Goal: Communication & Community: Ask a question

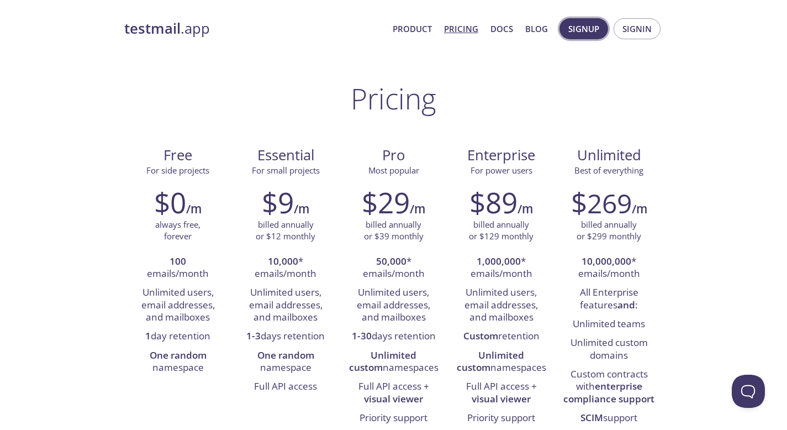
click at [586, 27] on span "Signup" at bounding box center [583, 29] width 31 height 14
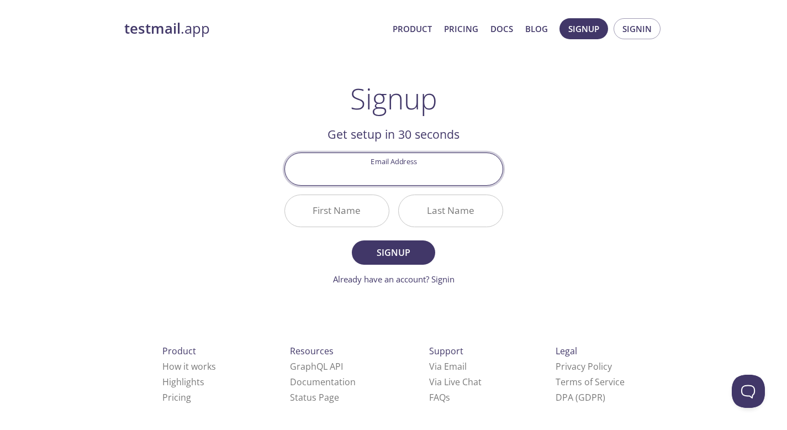
scroll to position [6, 0]
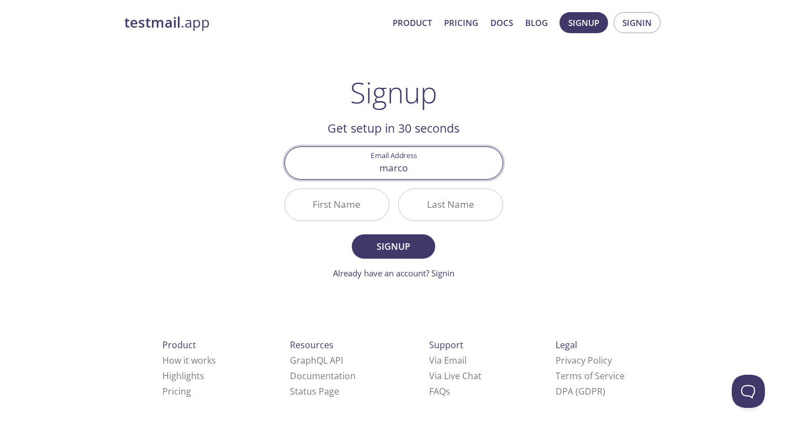
type input "[EMAIL_ADDRESS][DOMAIN_NAME]"
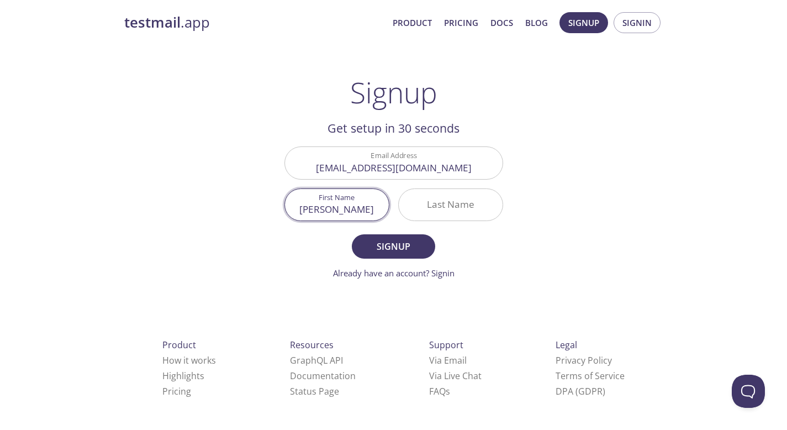
type input "[PERSON_NAME]"
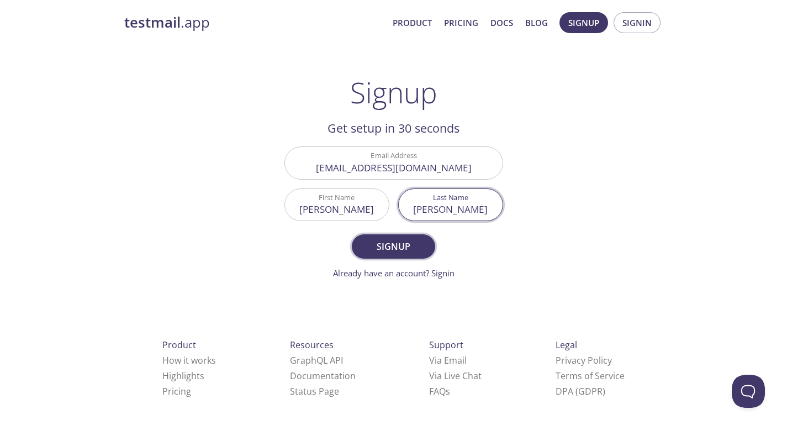
type input "[PERSON_NAME]"
click at [399, 242] on span "Signup" at bounding box center [393, 246] width 59 height 15
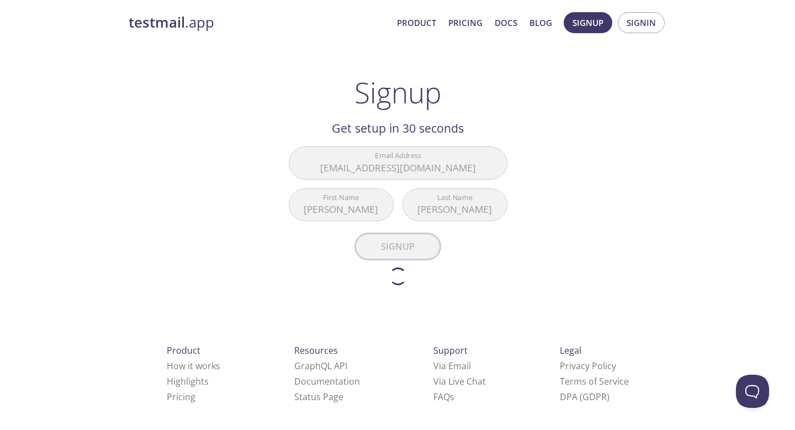
scroll to position [0, 0]
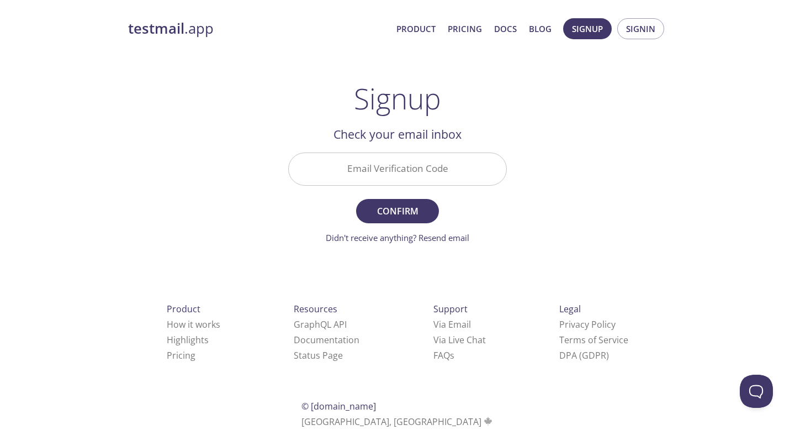
click at [413, 153] on input "Email Verification Code" at bounding box center [398, 168] width 218 height 31
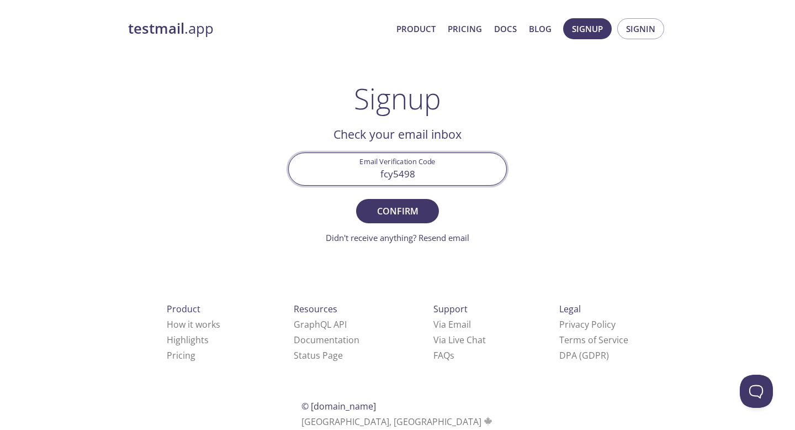
type input "fcy5498"
click at [356, 199] on button "Confirm" at bounding box center [397, 211] width 83 height 24
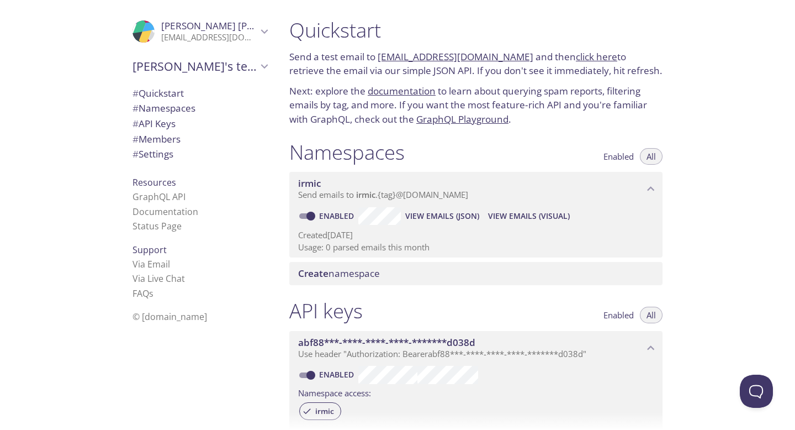
click at [161, 156] on span "# Settings" at bounding box center [153, 153] width 41 height 13
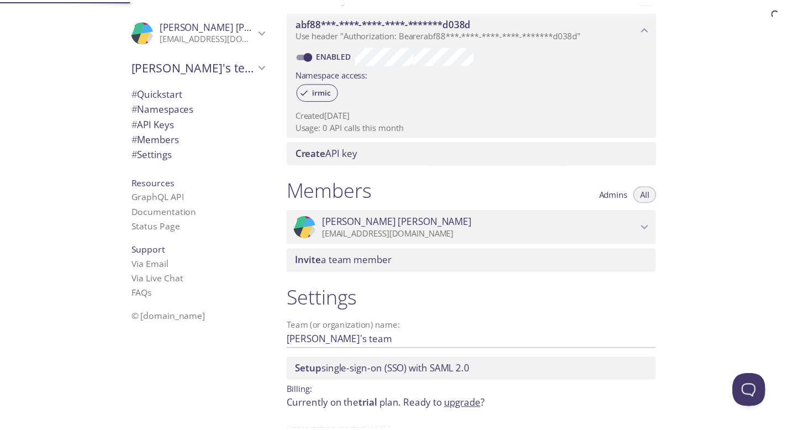
scroll to position [356, 0]
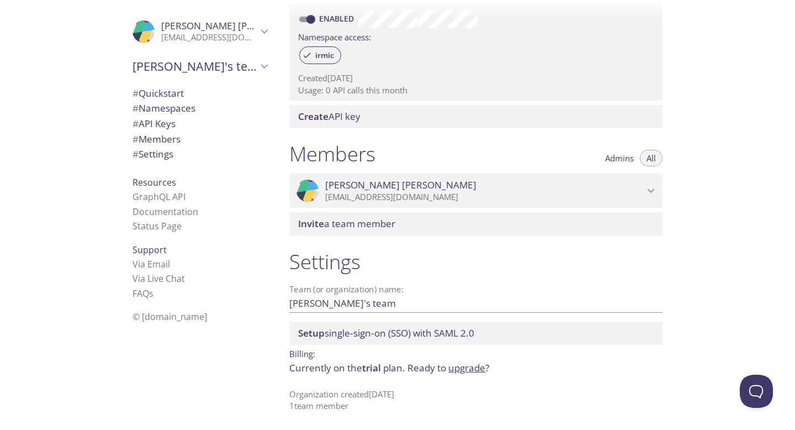
click at [467, 366] on link "upgrade" at bounding box center [466, 367] width 37 height 13
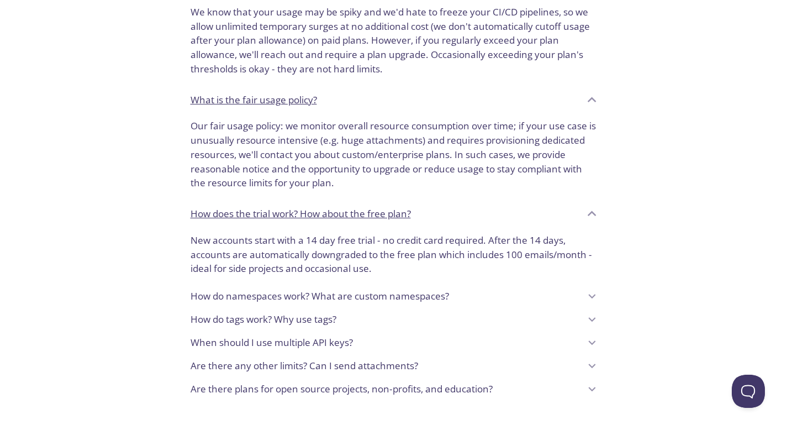
scroll to position [802, 0]
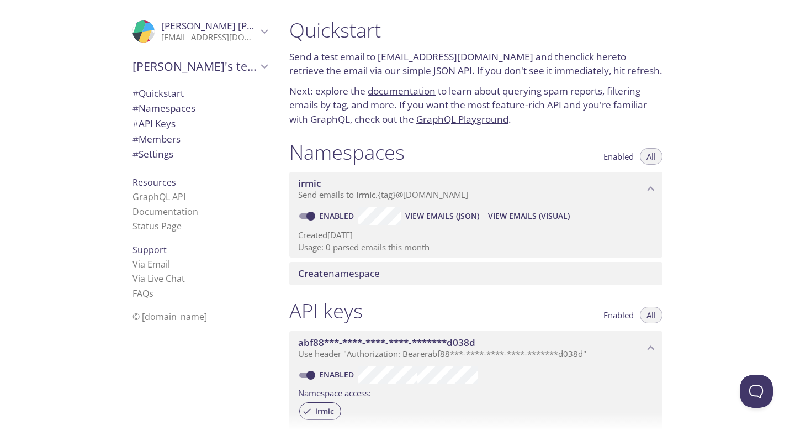
click at [158, 139] on span "# Members" at bounding box center [157, 139] width 48 height 13
click at [198, 73] on span "[PERSON_NAME]'s team" at bounding box center [195, 66] width 125 height 15
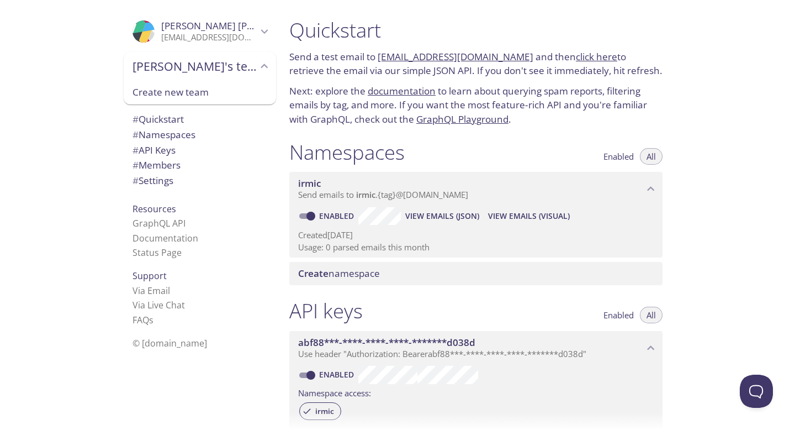
click at [187, 92] on span "Create new team" at bounding box center [200, 92] width 135 height 14
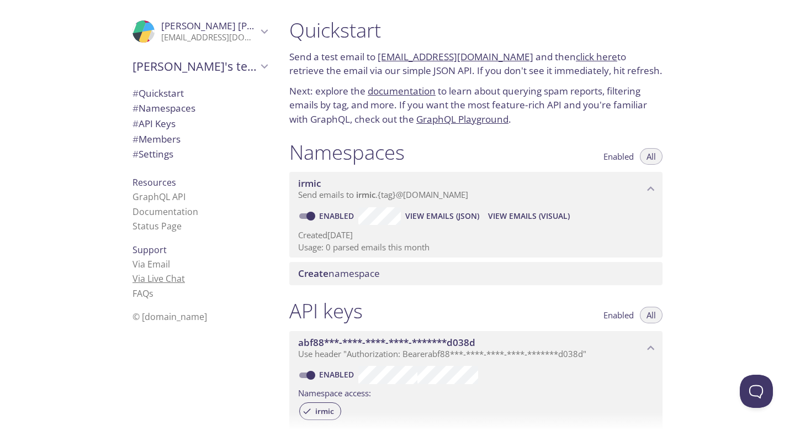
click at [142, 276] on link "Via Live Chat" at bounding box center [159, 278] width 52 height 12
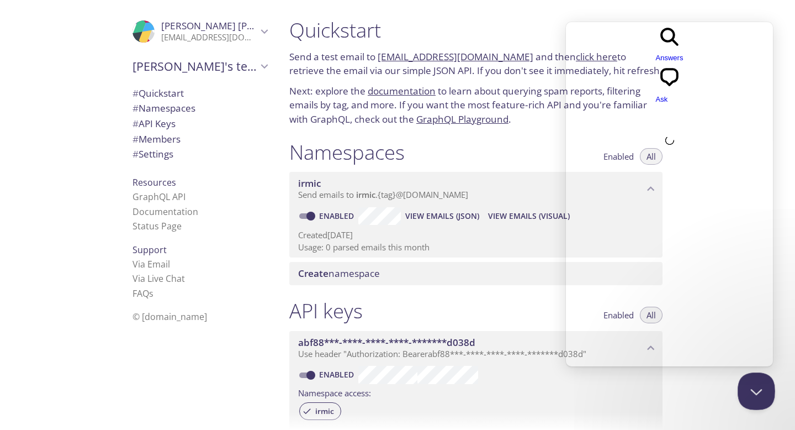
click at [758, 394] on button "Close Beacon popover" at bounding box center [754, 388] width 33 height 33
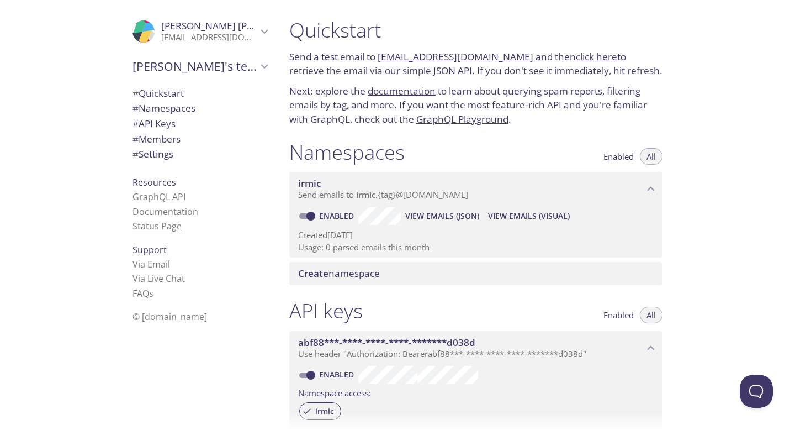
click at [162, 225] on link "Status Page" at bounding box center [157, 226] width 49 height 12
click at [167, 34] on p "[EMAIL_ADDRESS][DOMAIN_NAME]" at bounding box center [209, 37] width 96 height 11
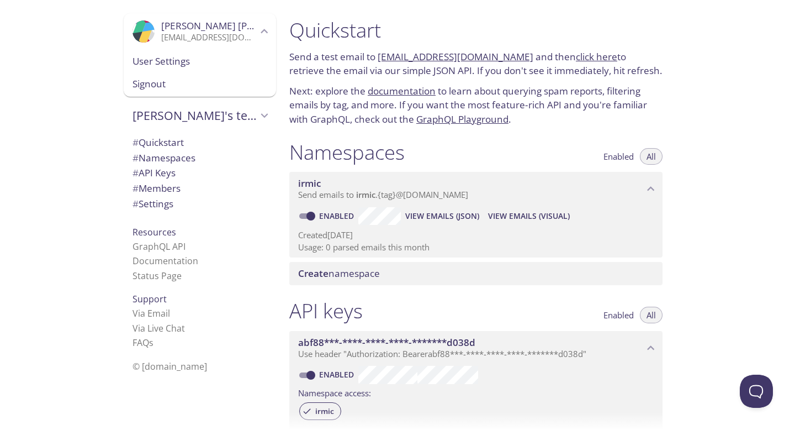
click at [161, 68] on div "User Settings" at bounding box center [200, 61] width 152 height 23
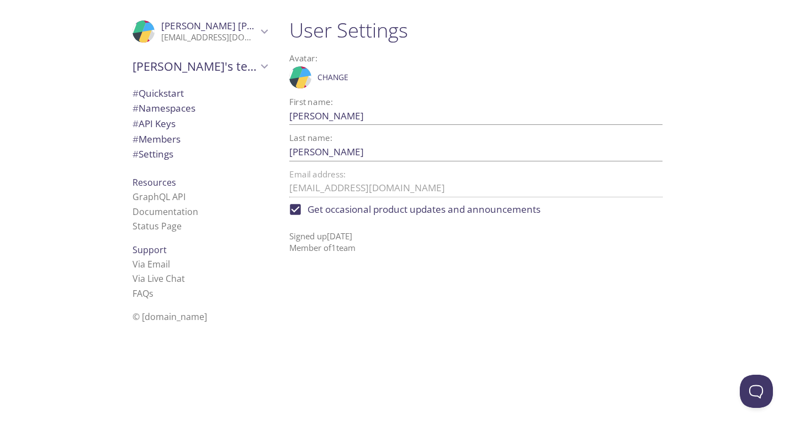
click at [361, 209] on span "Get occasional product updates and announcements" at bounding box center [424, 209] width 233 height 14
click at [308, 209] on input "Get occasional product updates and announcements" at bounding box center [295, 209] width 24 height 24
checkbox input "false"
click at [187, 36] on p "[EMAIL_ADDRESS][DOMAIN_NAME]" at bounding box center [209, 37] width 96 height 11
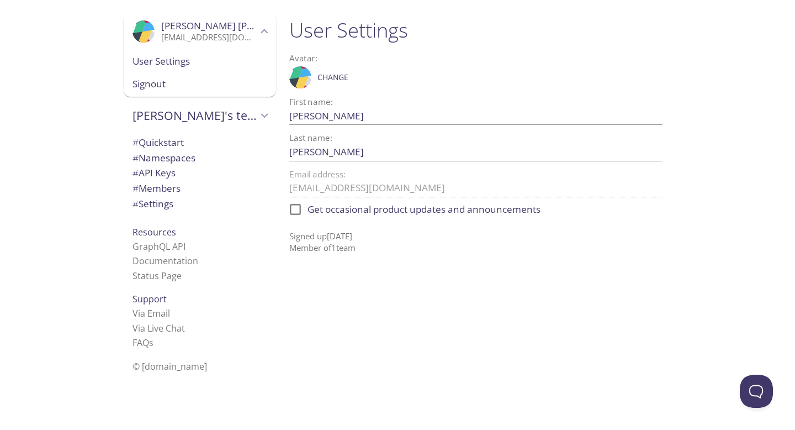
click at [193, 122] on span "[PERSON_NAME]'s team" at bounding box center [195, 115] width 125 height 15
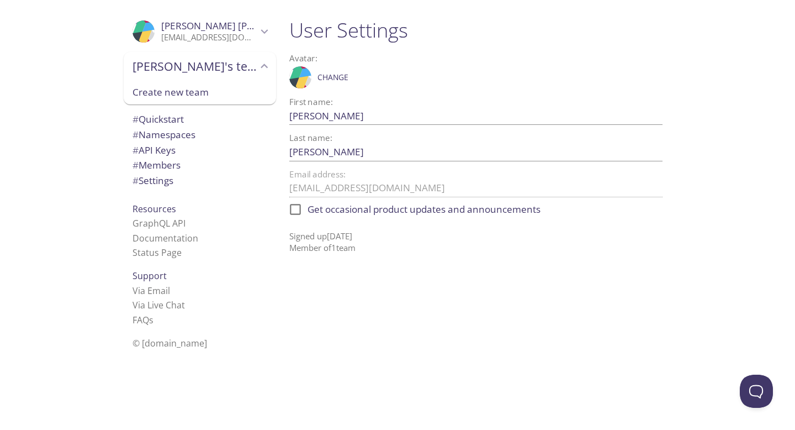
click at [224, 72] on span "[PERSON_NAME]'s team" at bounding box center [195, 66] width 125 height 15
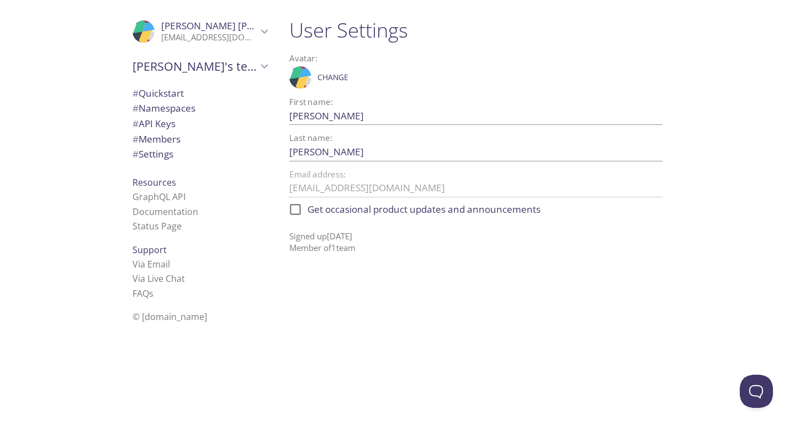
click at [184, 97] on span "# Quickstart" at bounding box center [200, 93] width 135 height 14
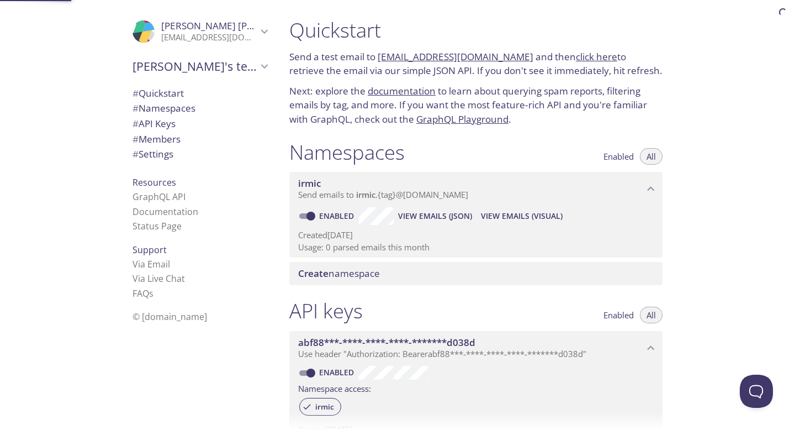
scroll to position [18, 0]
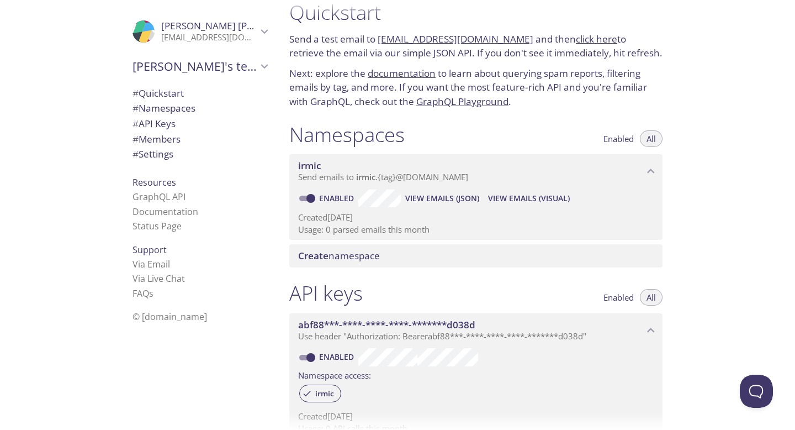
click at [184, 110] on span "# Namespaces" at bounding box center [164, 108] width 63 height 13
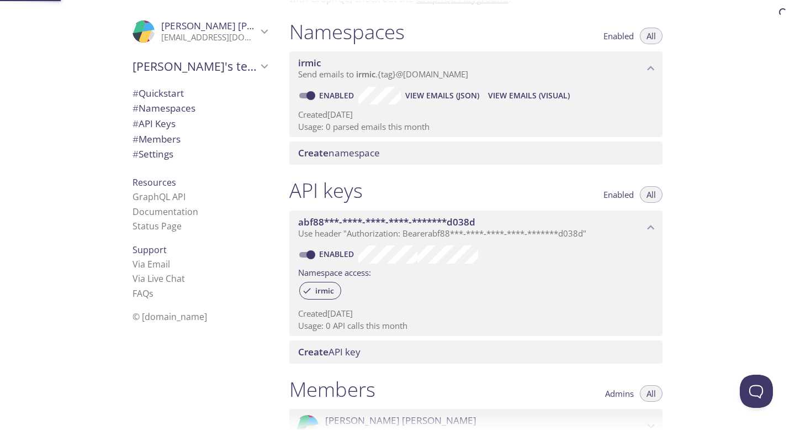
scroll to position [140, 0]
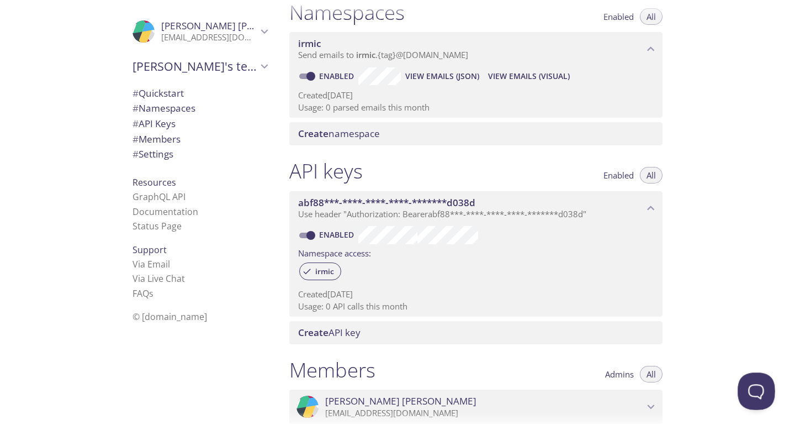
click at [754, 381] on button "Open Beacon popover" at bounding box center [754, 388] width 33 height 33
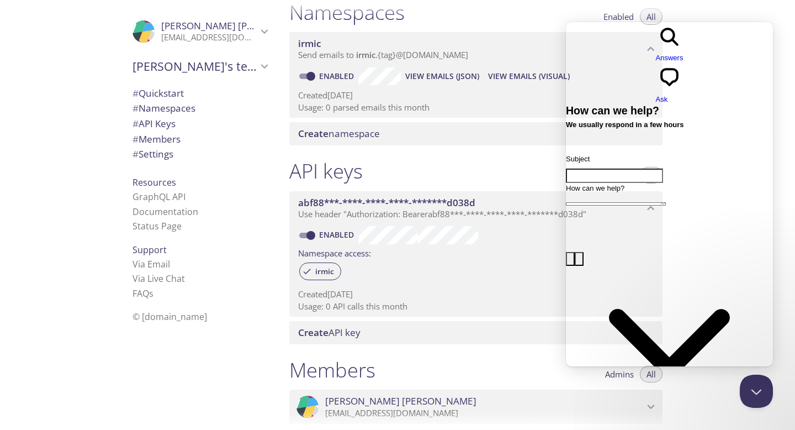
click at [648, 183] on div "Contact form" at bounding box center [669, 183] width 207 height 0
click at [643, 168] on input "Subject" at bounding box center [614, 175] width 97 height 14
type input "Github student developers pack"
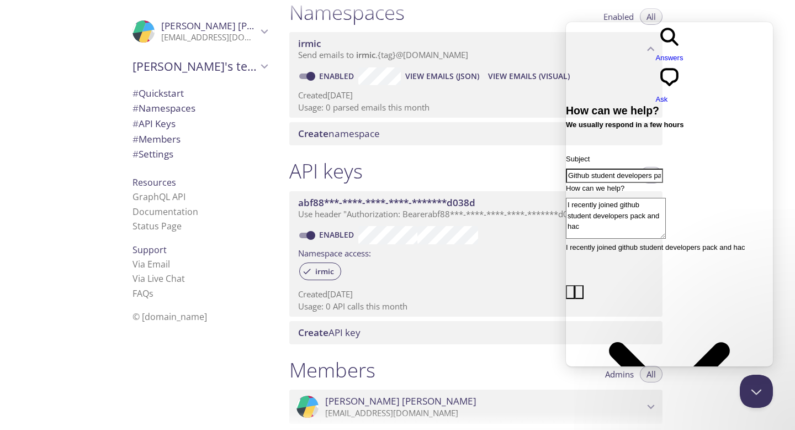
click at [628, 198] on textarea "I recently joined github student developers pack and hac" at bounding box center [616, 218] width 100 height 41
click at [634, 198] on textarea "I recently applied github student developers pack and hac" at bounding box center [616, 218] width 100 height 41
click at [666, 198] on textarea "I recently joined github student developers pack and hac" at bounding box center [616, 218] width 100 height 41
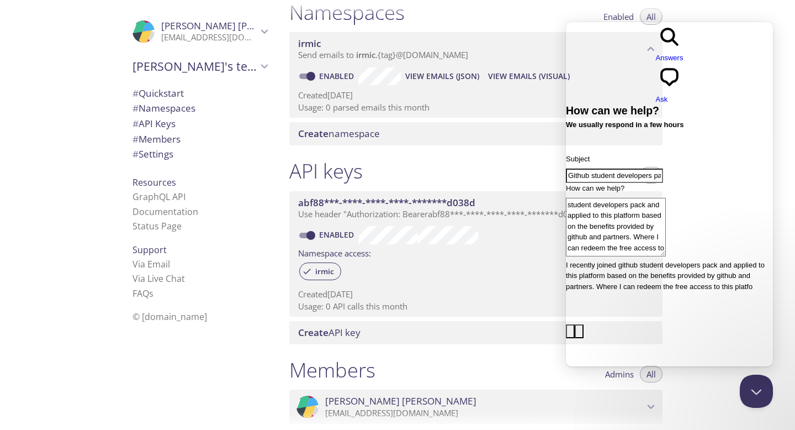
scroll to position [10, 0]
type textarea "I recently joined github student developers pack and applied to this platform b…"
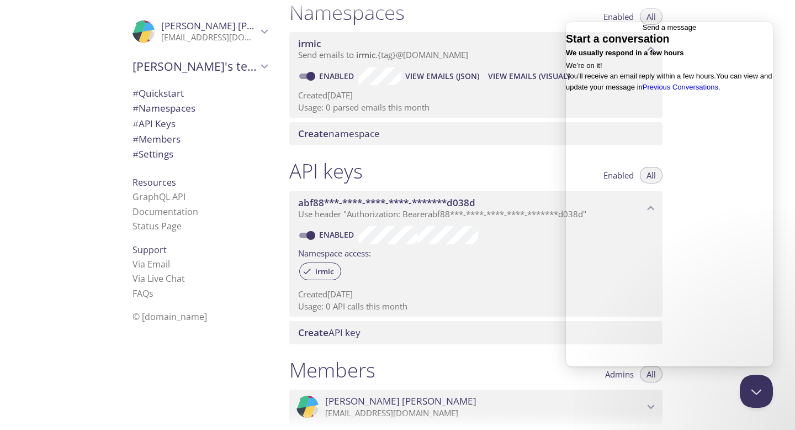
click at [643, 31] on span "Go back" at bounding box center [643, 27] width 0 height 8
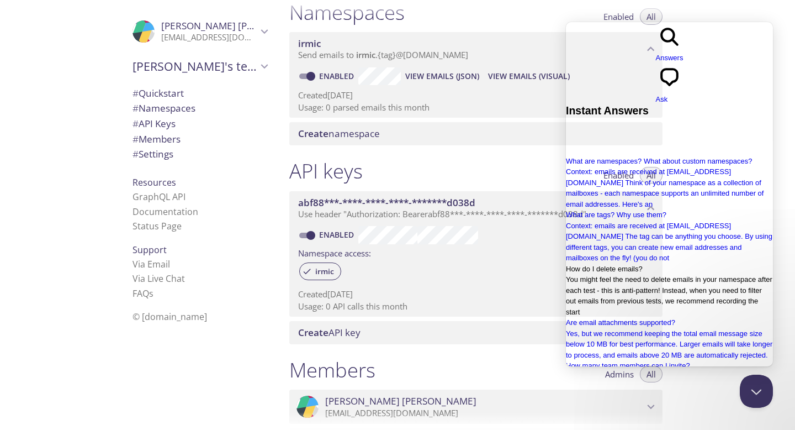
scroll to position [207, 0]
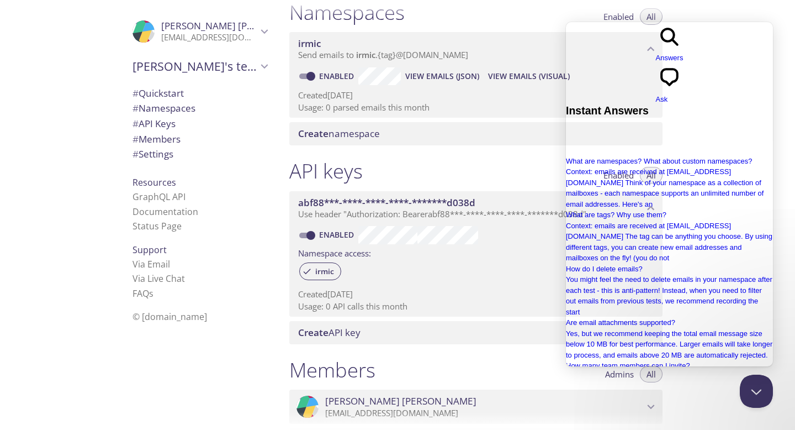
click at [495, 307] on p "Usage: 0 API calls this month" at bounding box center [476, 306] width 356 height 12
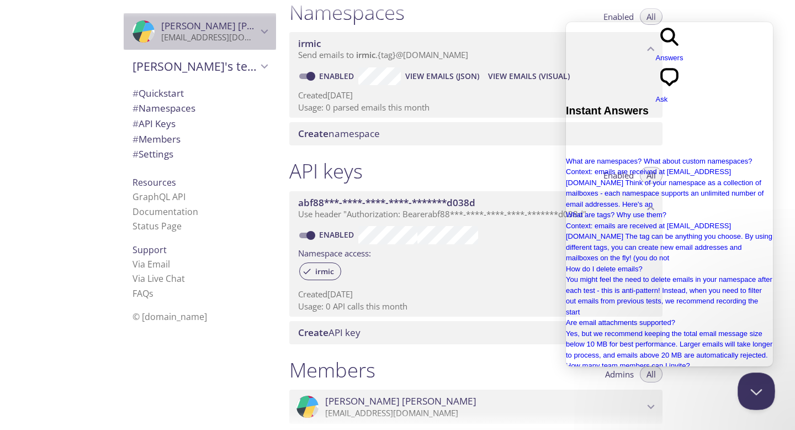
click at [752, 383] on button "Close Beacon popover" at bounding box center [754, 388] width 33 height 33
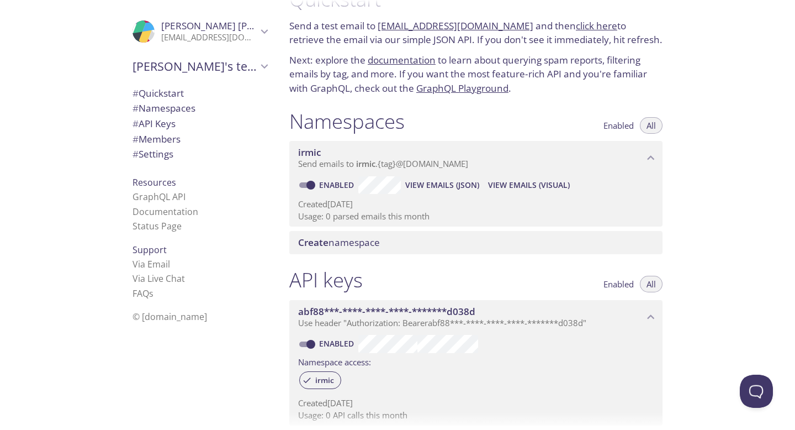
scroll to position [0, 0]
